Goal: Find specific page/section: Find specific page/section

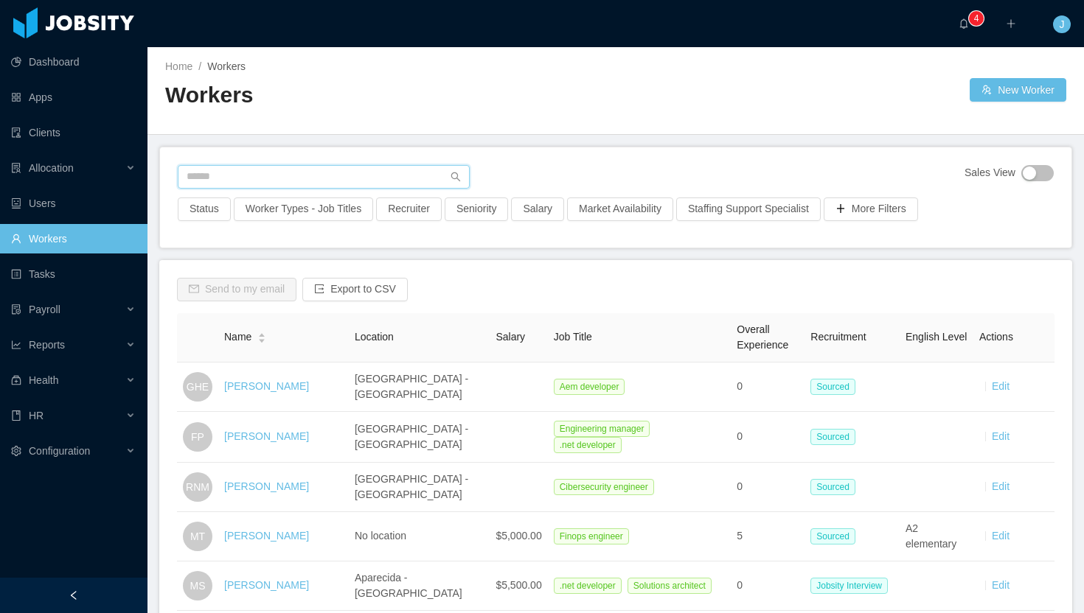
click at [239, 173] on input "text" at bounding box center [324, 177] width 292 height 24
click at [67, 132] on link "Clients" at bounding box center [73, 132] width 125 height 29
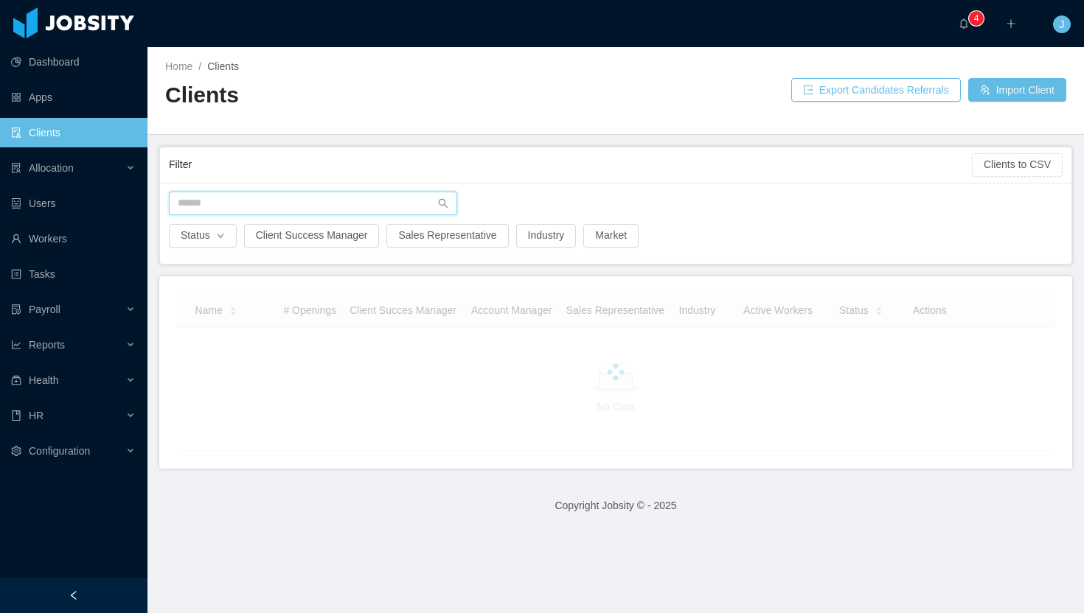
click at [289, 199] on input "text" at bounding box center [313, 204] width 288 height 24
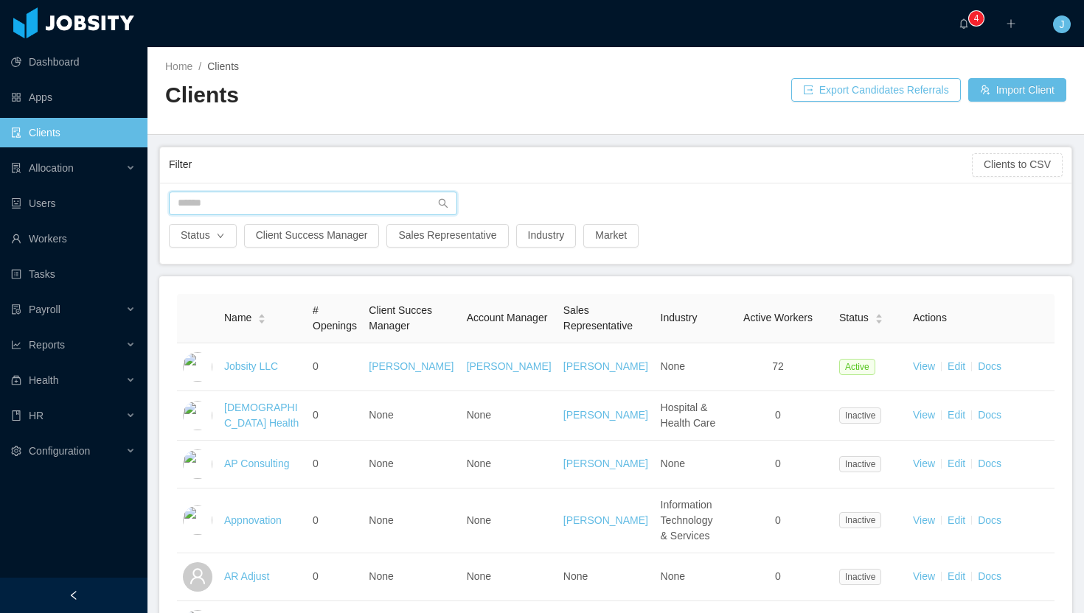
type input "*"
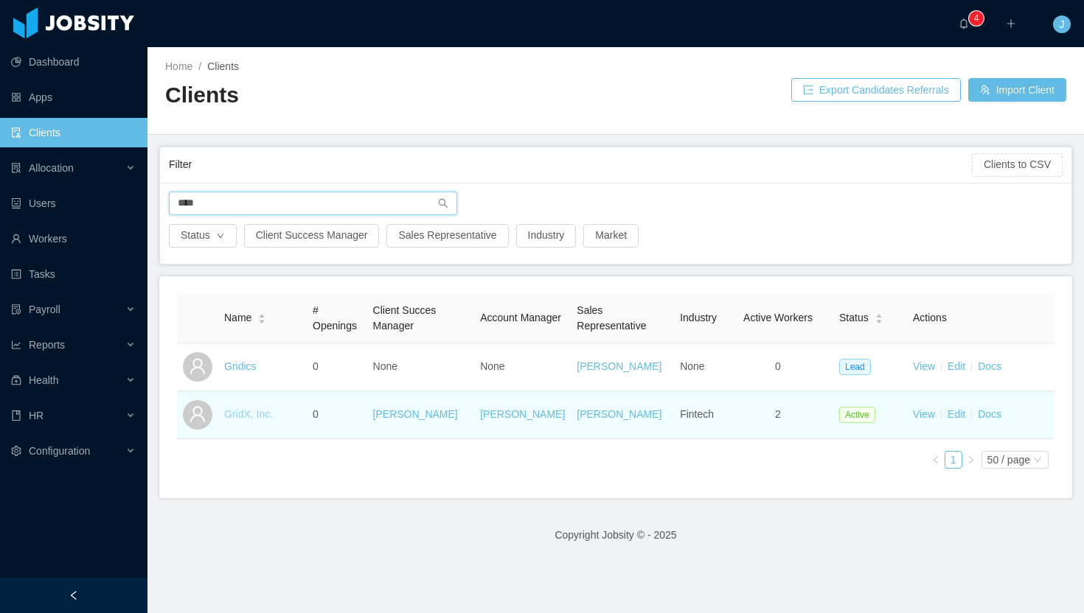
type input "****"
click at [257, 414] on link "GridX, Inc." at bounding box center [248, 414] width 49 height 12
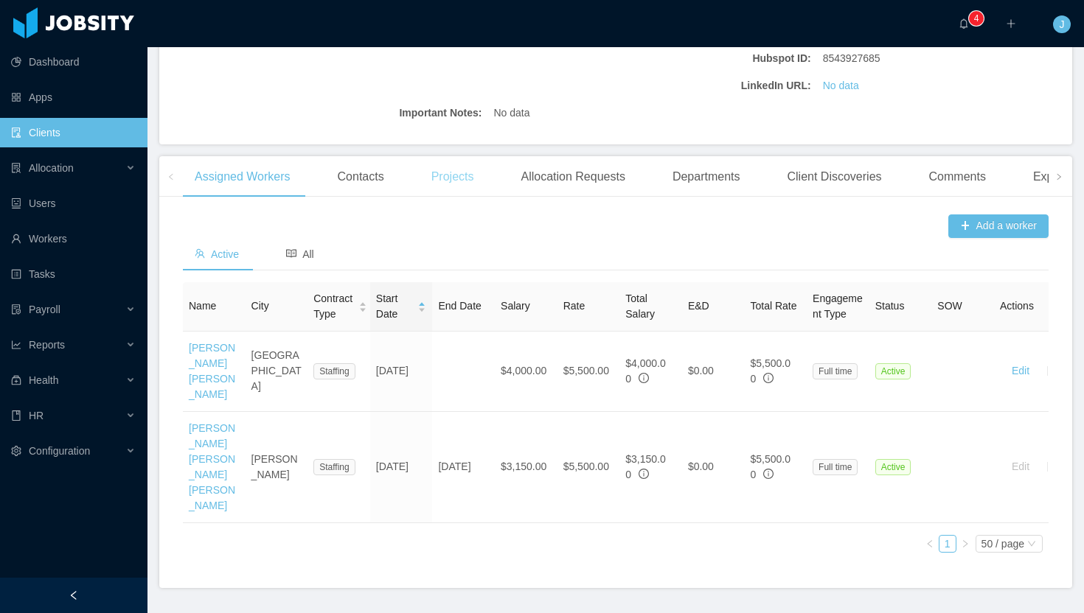
scroll to position [329, 0]
